Goal: Task Accomplishment & Management: Use online tool/utility

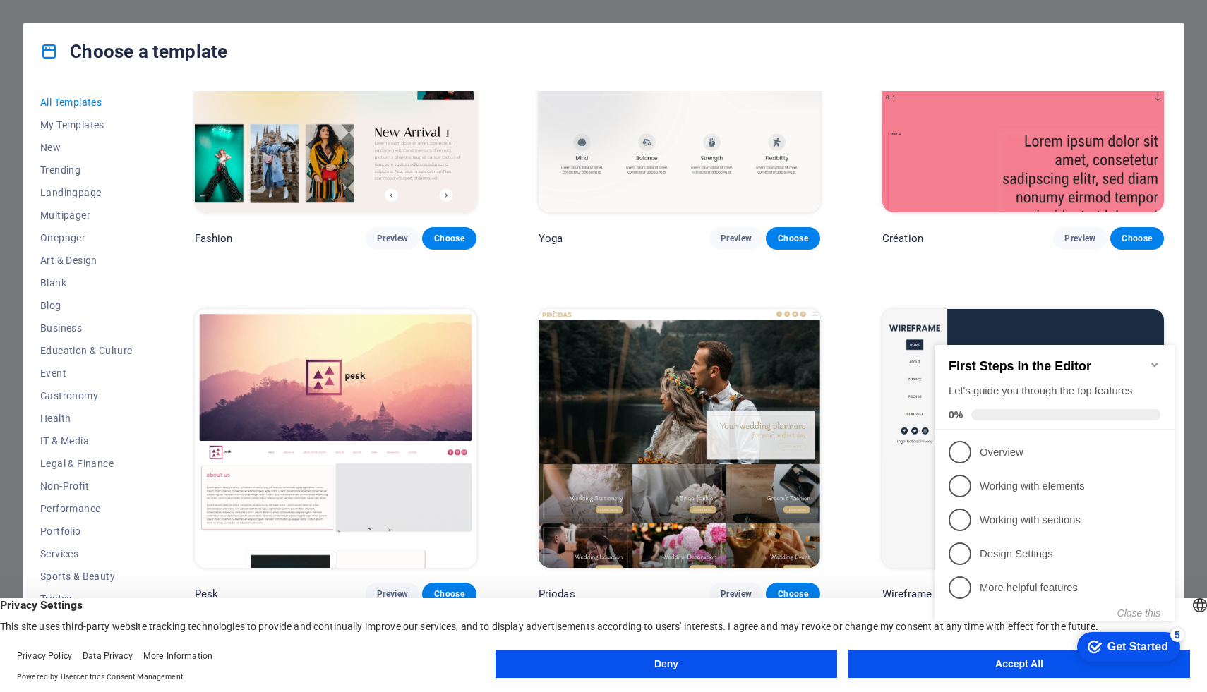
scroll to position [5486, 0]
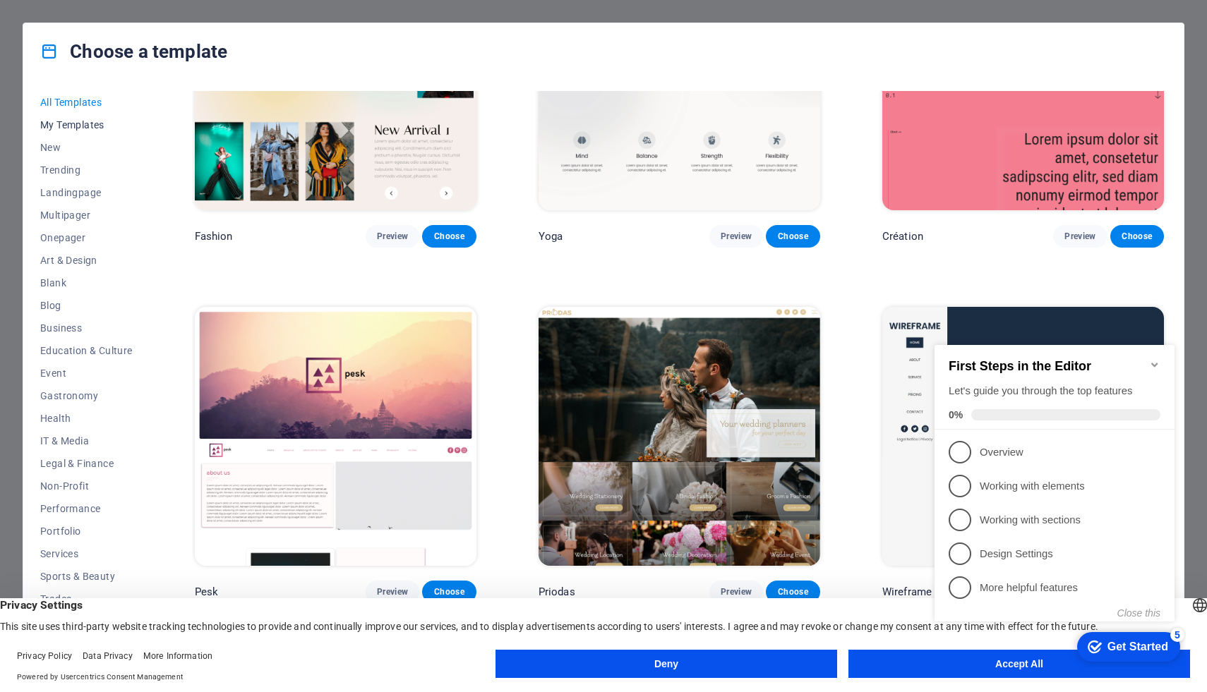
click at [91, 126] on span "My Templates" at bounding box center [86, 124] width 92 height 11
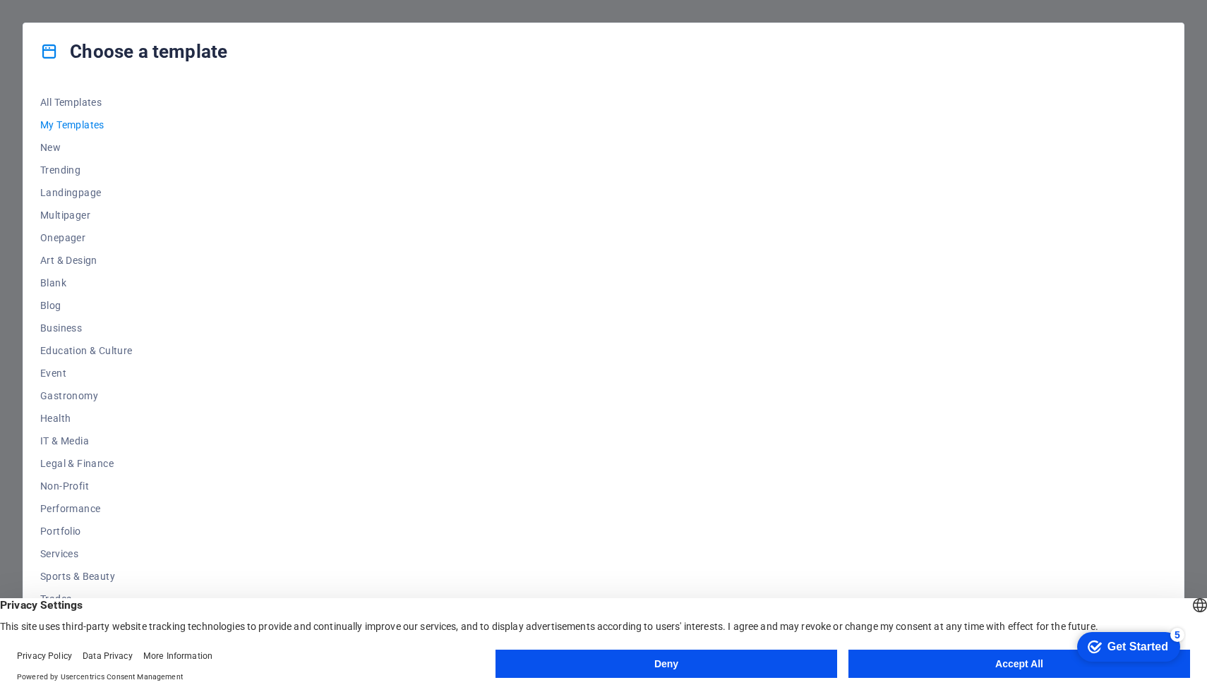
click at [99, 127] on span "My Templates" at bounding box center [86, 124] width 92 height 11
click at [78, 239] on span "Onepager" at bounding box center [86, 237] width 92 height 11
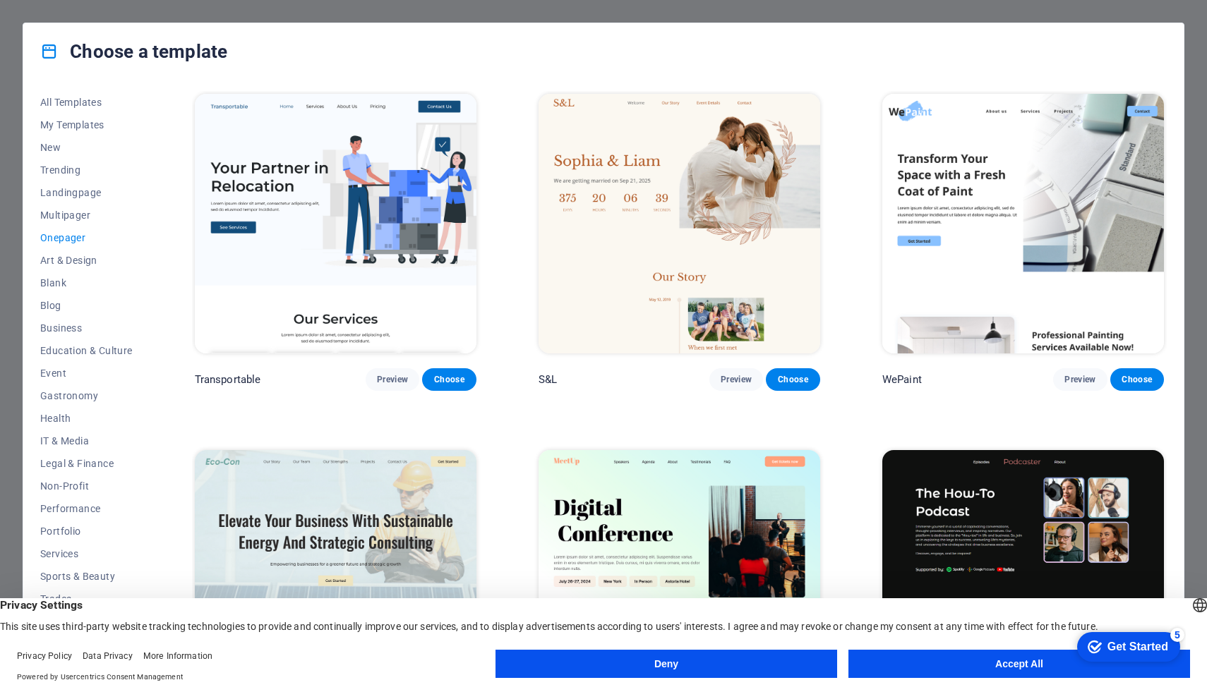
click at [78, 239] on span "Onepager" at bounding box center [86, 237] width 92 height 11
click at [61, 442] on span "IT & Media" at bounding box center [86, 437] width 92 height 11
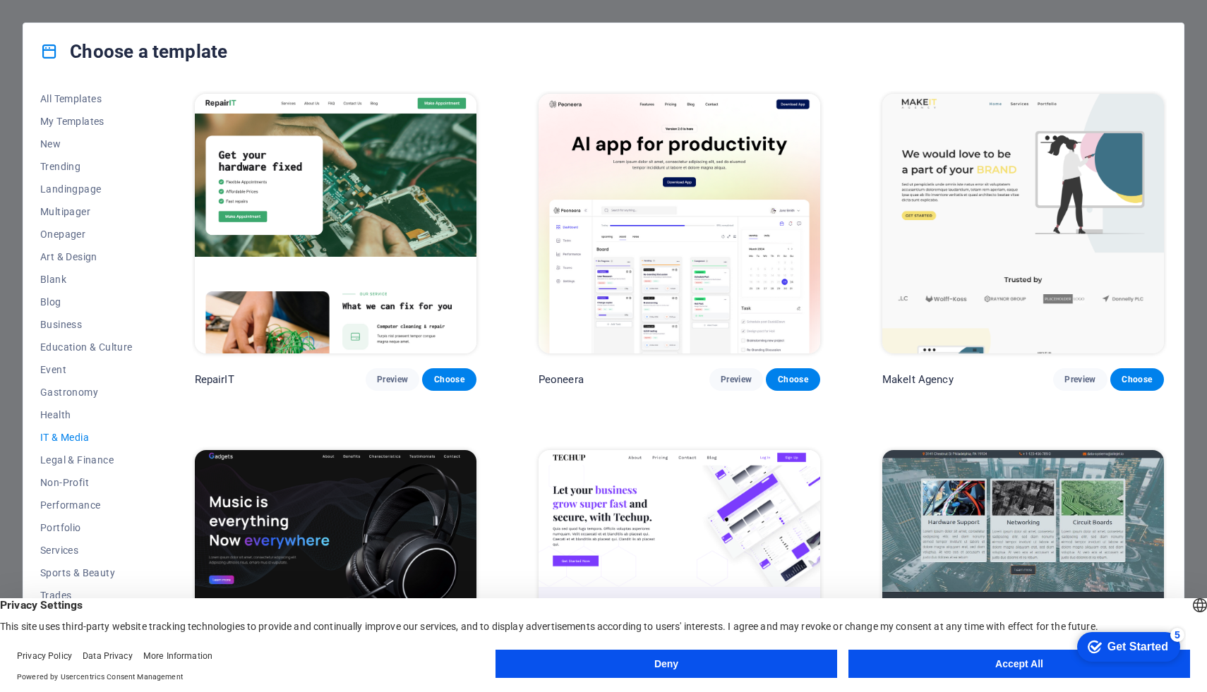
click at [68, 438] on span "IT & Media" at bounding box center [86, 437] width 92 height 11
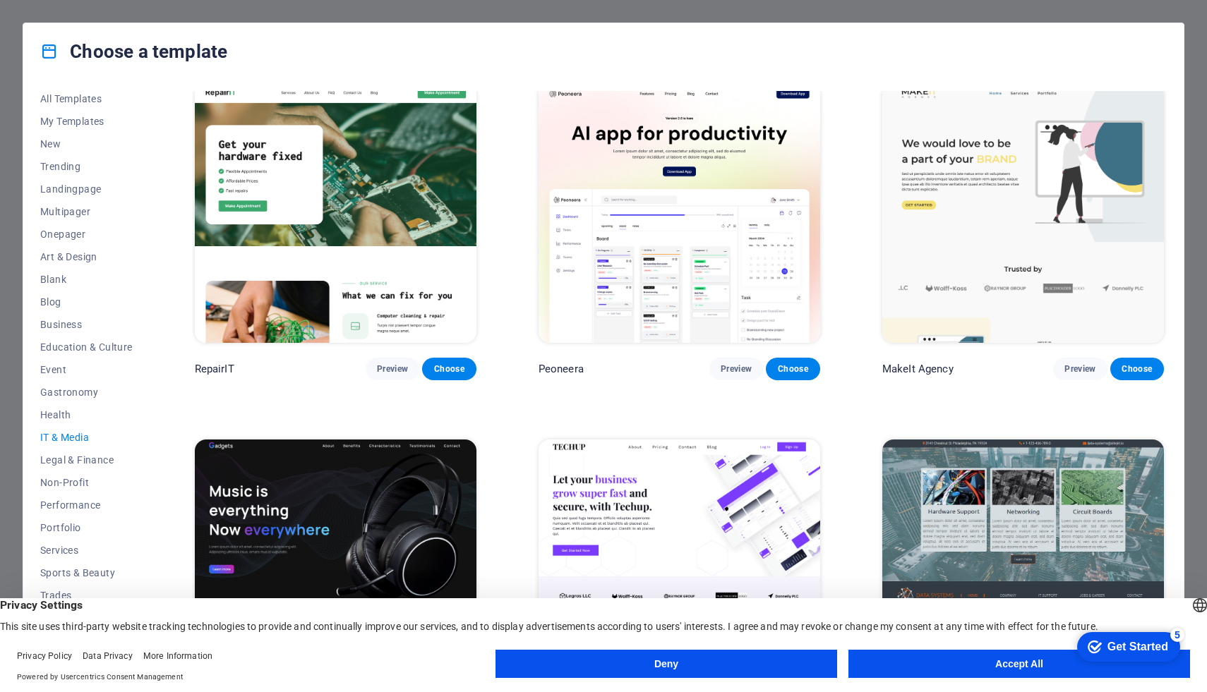
scroll to position [0, 0]
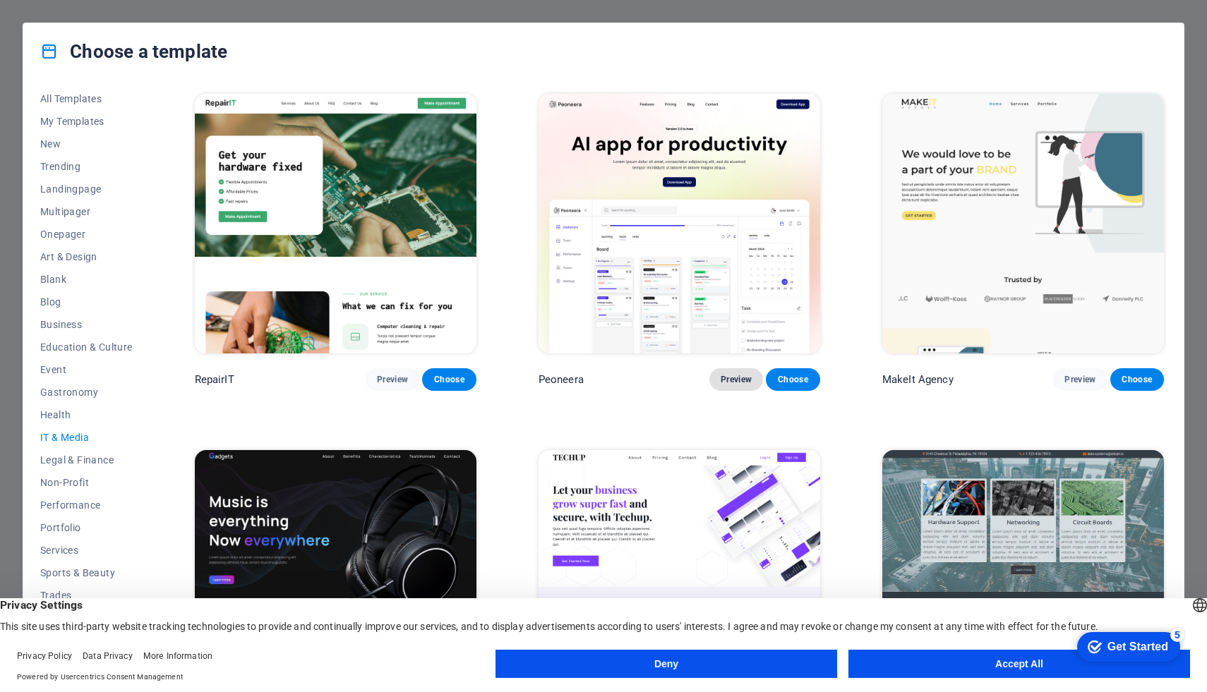
click at [739, 384] on button "Preview" at bounding box center [736, 379] width 54 height 23
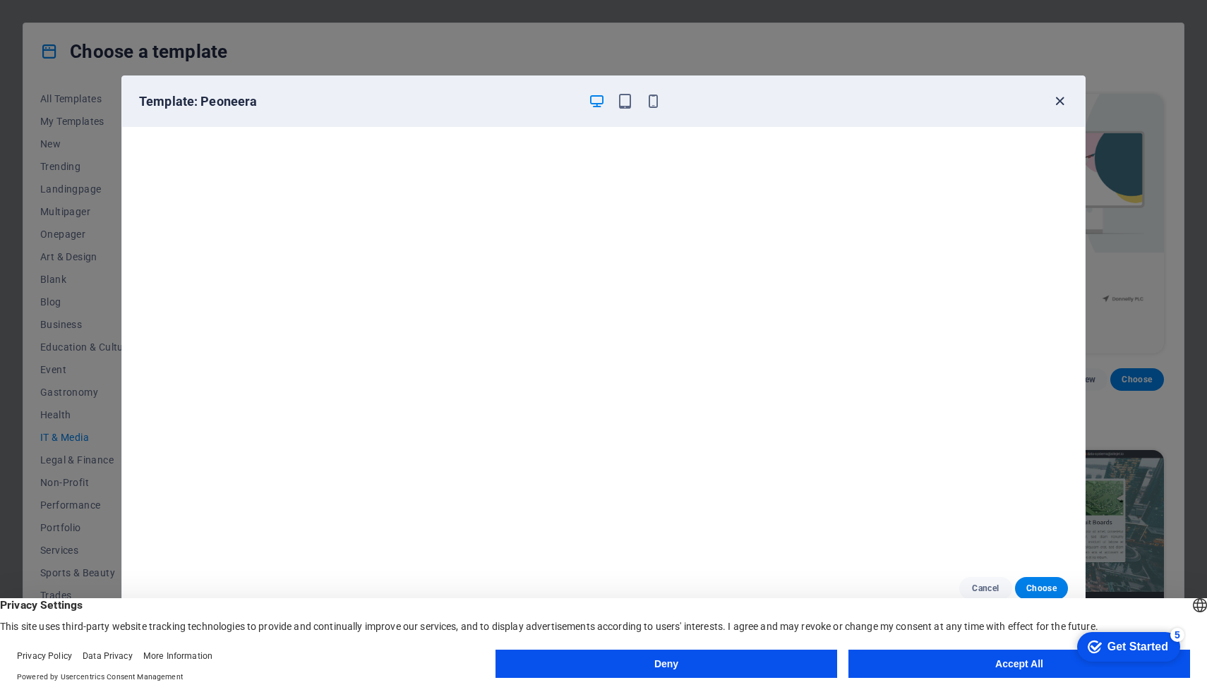
click at [1057, 100] on icon "button" at bounding box center [1059, 101] width 16 height 16
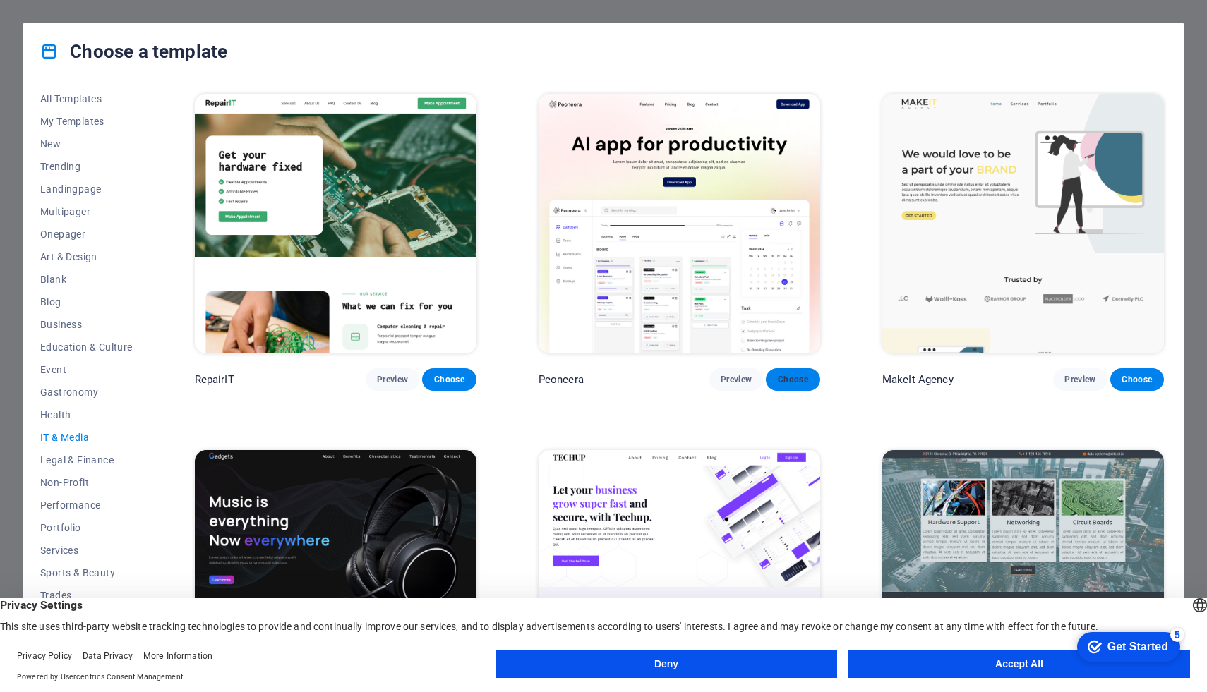
click at [775, 380] on button "Choose" at bounding box center [793, 379] width 54 height 23
